Goal: Transaction & Acquisition: Obtain resource

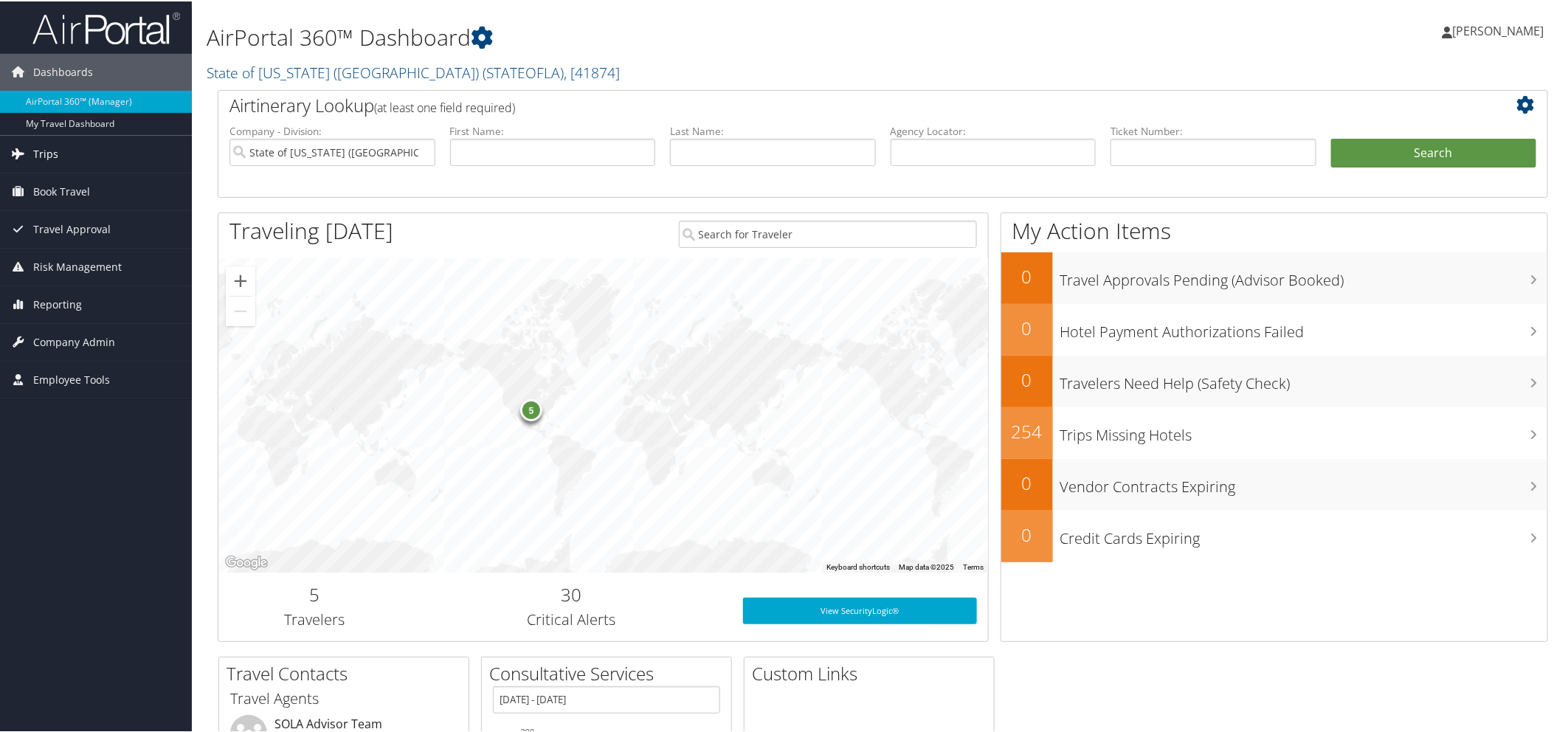
click at [54, 153] on span "Trips" at bounding box center [45, 153] width 25 height 37
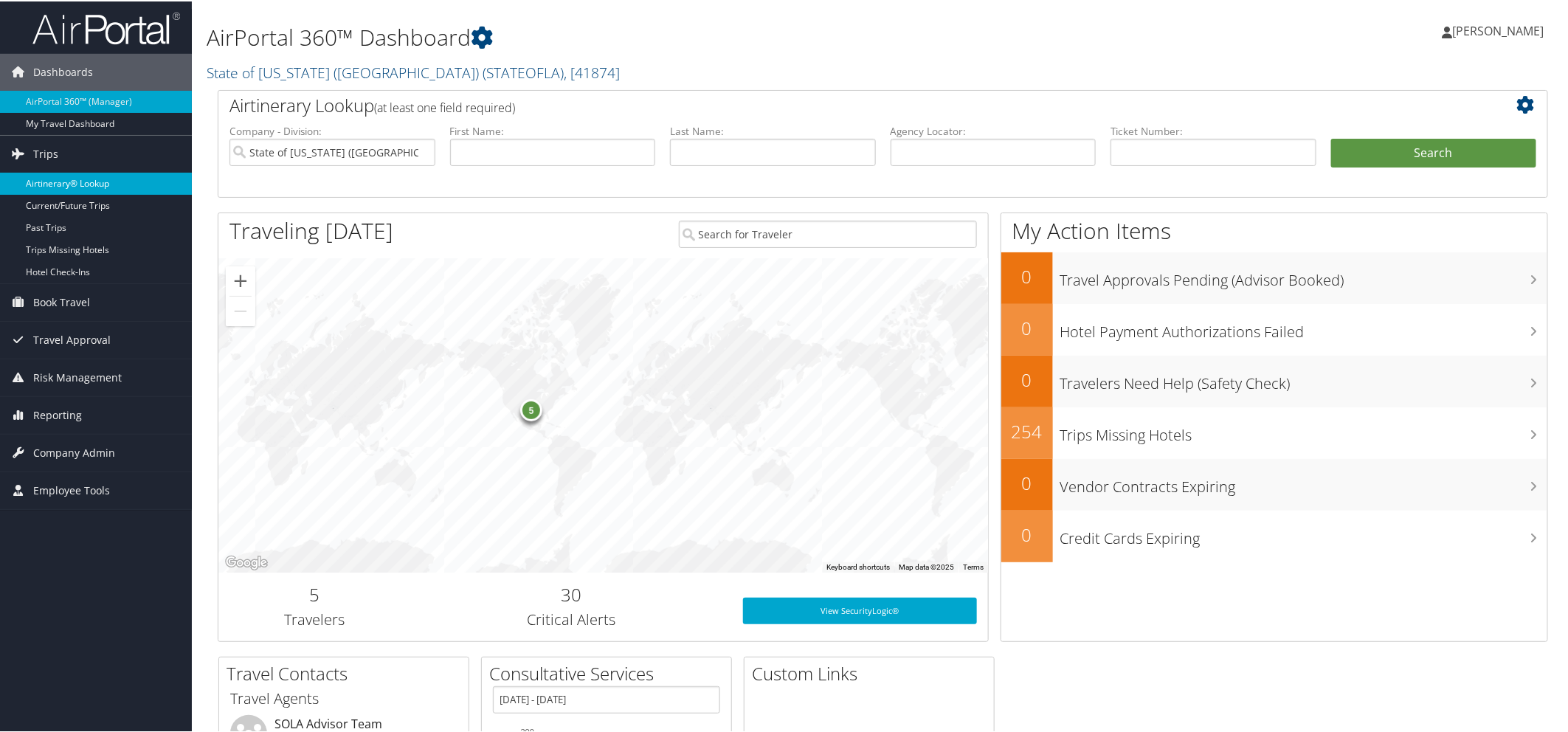
click at [63, 175] on link "Airtinerary® Lookup" at bounding box center [96, 182] width 192 height 22
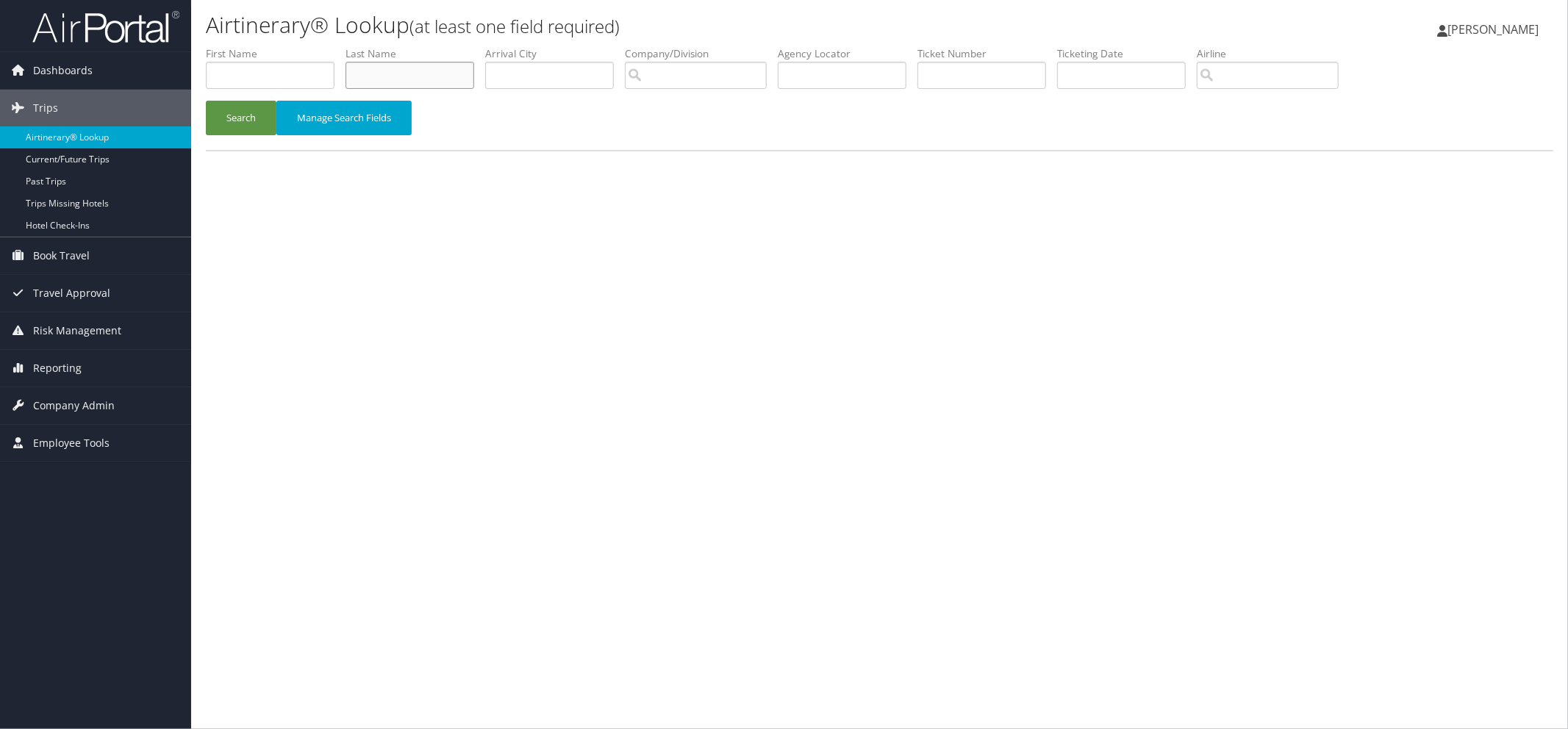
click at [396, 83] on input "text" at bounding box center [410, 75] width 129 height 27
type input "[PERSON_NAME]"
click at [263, 116] on button "Search" at bounding box center [241, 117] width 71 height 34
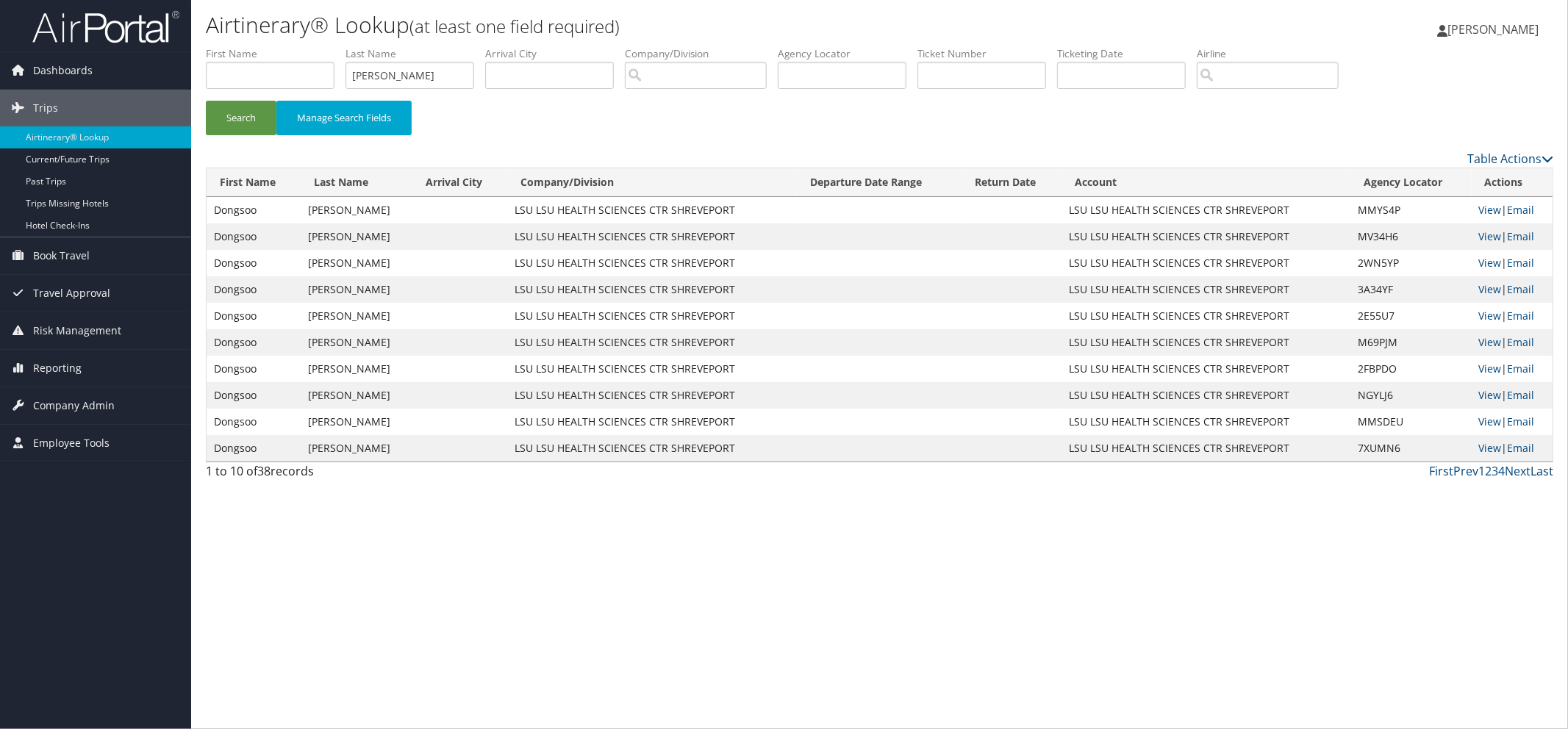
click at [1548, 468] on link "Last" at bounding box center [1542, 471] width 23 height 16
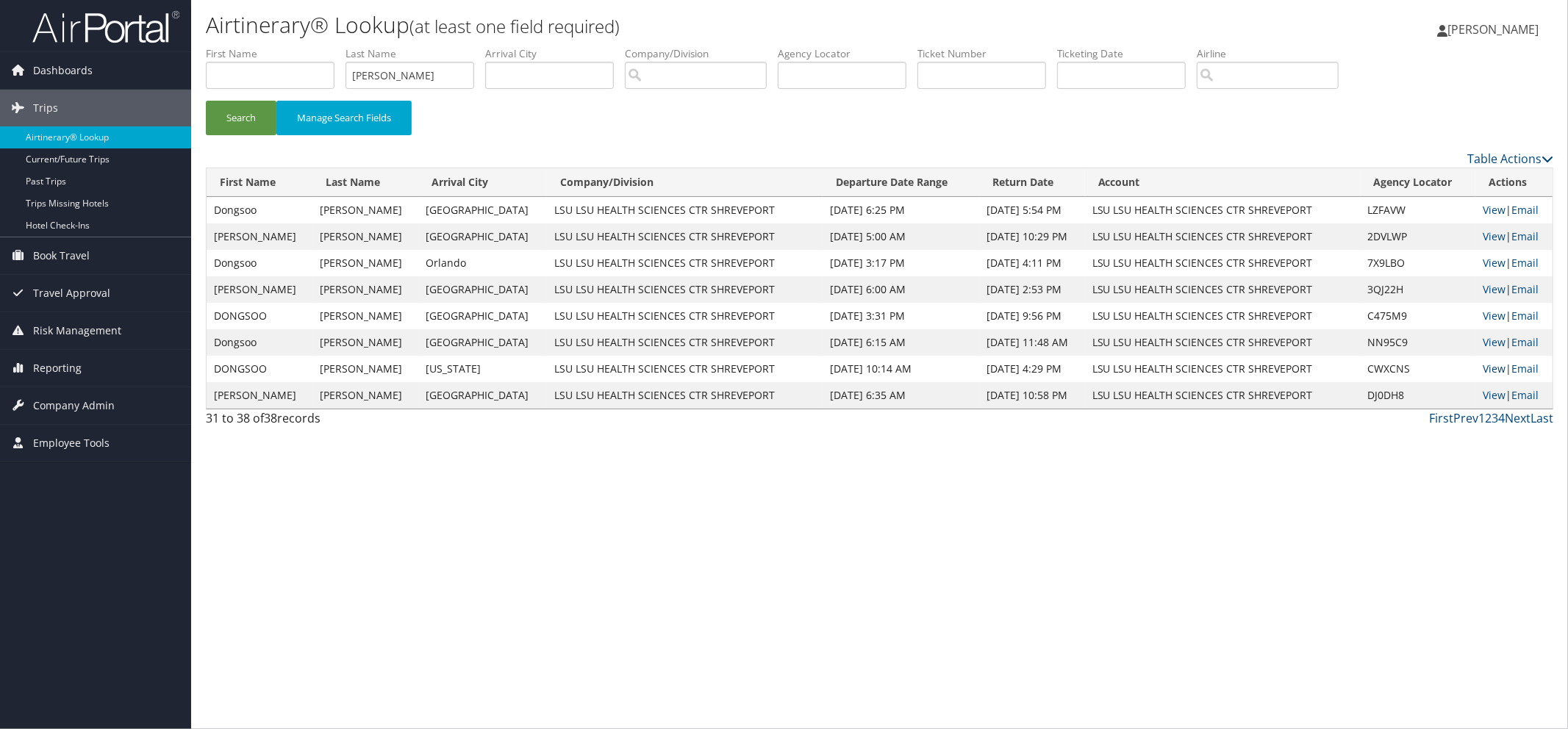
click at [1483, 368] on link "View" at bounding box center [1495, 369] width 23 height 14
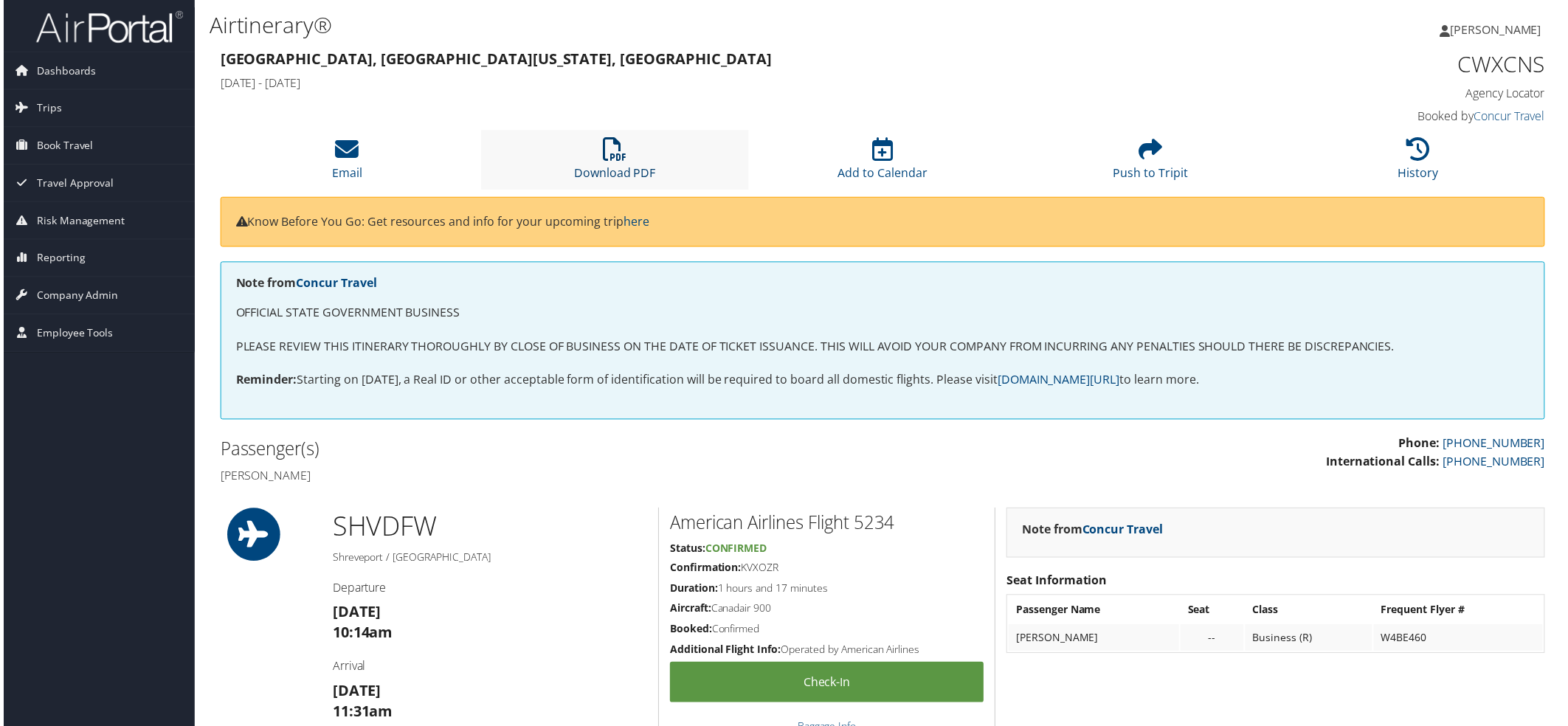
click at [610, 173] on link "Download PDF" at bounding box center [613, 164] width 82 height 35
